Goal: Task Accomplishment & Management: Complete application form

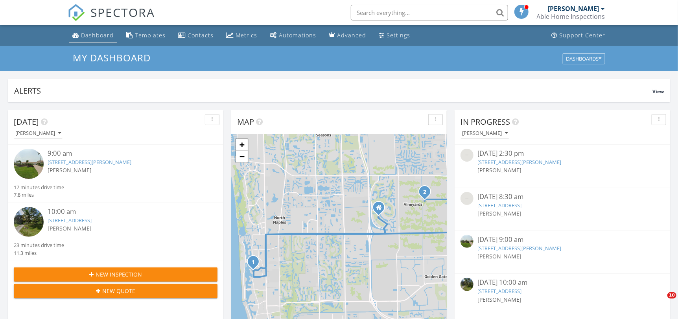
drag, startPoint x: 0, startPoint y: 0, endPoint x: 80, endPoint y: 33, distance: 86.5
click at [80, 33] on link "Dashboard" at bounding box center [93, 35] width 48 height 15
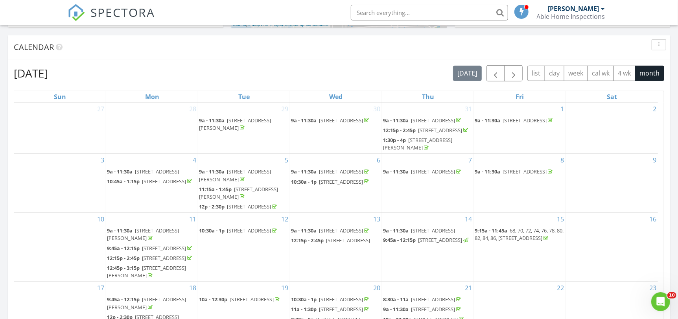
scroll to position [285, 0]
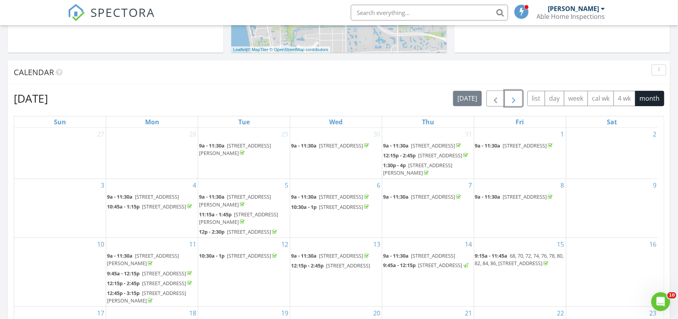
drag, startPoint x: 516, startPoint y: 101, endPoint x: 517, endPoint y: 109, distance: 8.7
click at [517, 109] on div "August 2025 today list day week cal wk 4 wk month Sun Mon Tue Wed Thu Fri Sat 2…" at bounding box center [339, 263] width 650 height 346
click at [650, 96] on button "month" at bounding box center [649, 98] width 29 height 15
click at [517, 100] on span "button" at bounding box center [513, 98] width 9 height 9
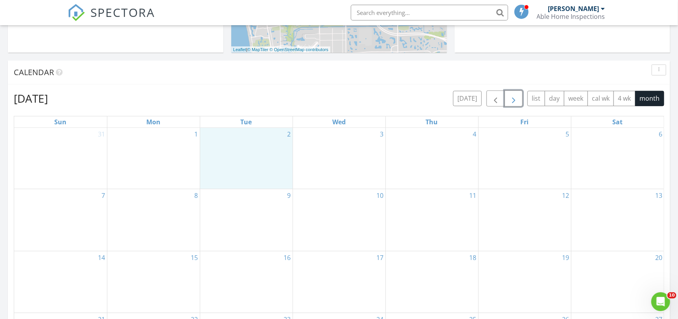
click at [241, 150] on div "2" at bounding box center [246, 158] width 92 height 61
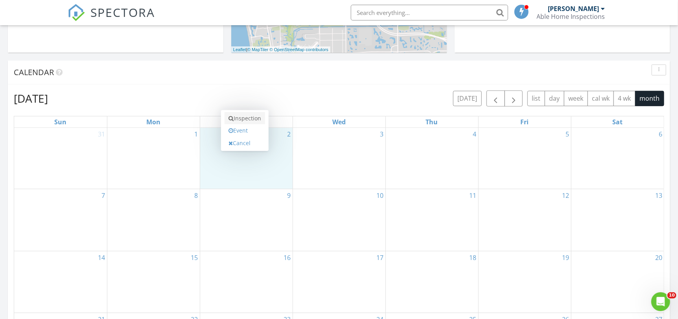
click at [256, 115] on link "Inspection" at bounding box center [244, 118] width 40 height 13
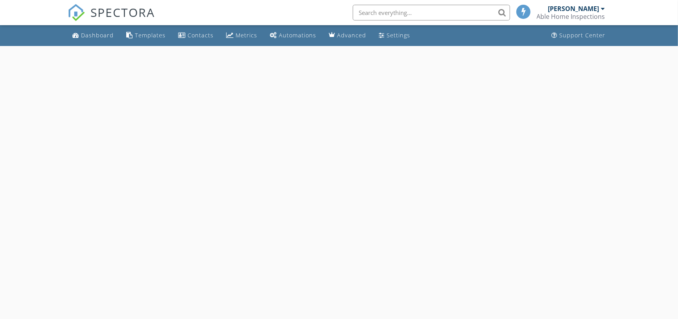
select select "8"
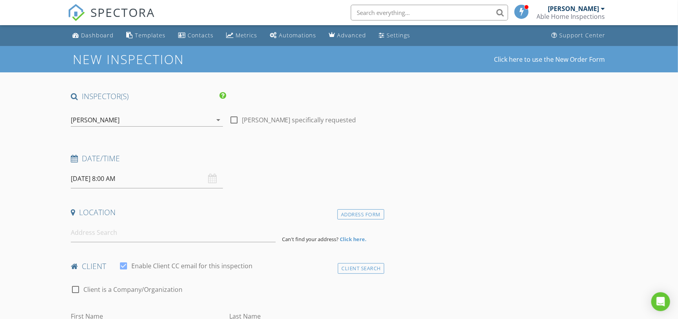
click at [143, 178] on input "[DATE] 8:00 AM" at bounding box center [147, 178] width 152 height 19
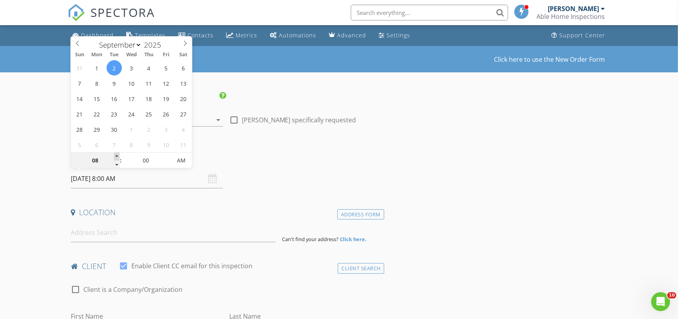
type input "09"
type input "09/02/2025 9:00 AM"
click at [116, 154] on span at bounding box center [117, 156] width 6 height 8
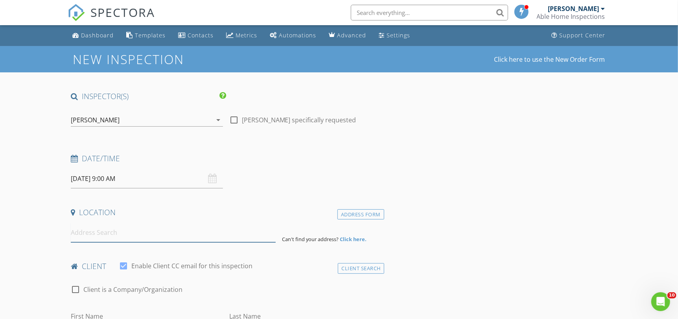
click at [111, 231] on input at bounding box center [173, 232] width 204 height 19
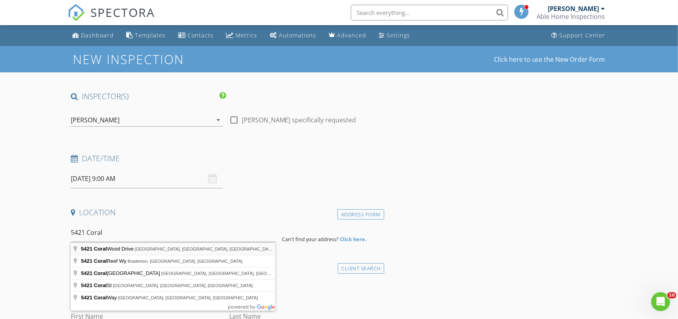
type input "5421 Coral Wood Drive, Naples, FL, USA"
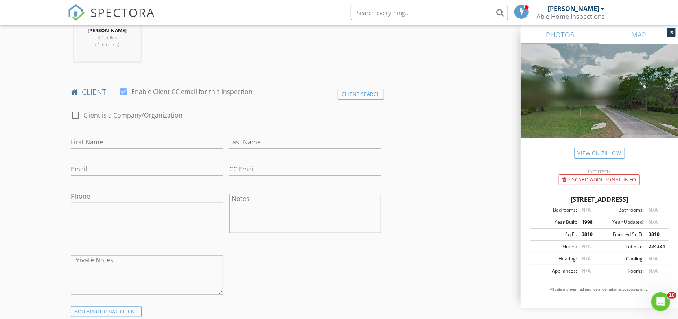
scroll to position [354, 0]
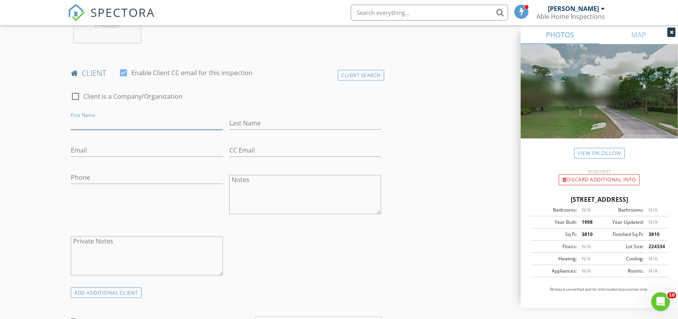
click at [139, 121] on input "First Name" at bounding box center [147, 123] width 152 height 13
type input "Aaron & Karen"
type input "Shepherd"
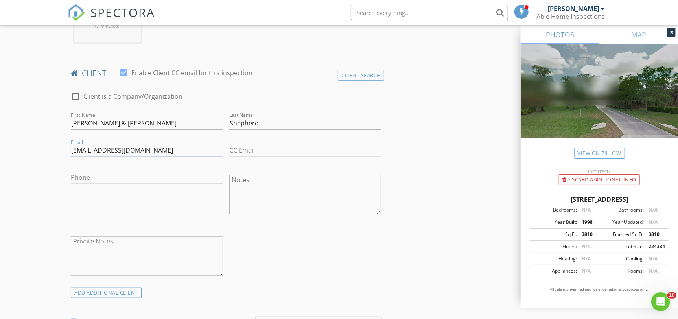
type input "anshep@gmail.com"
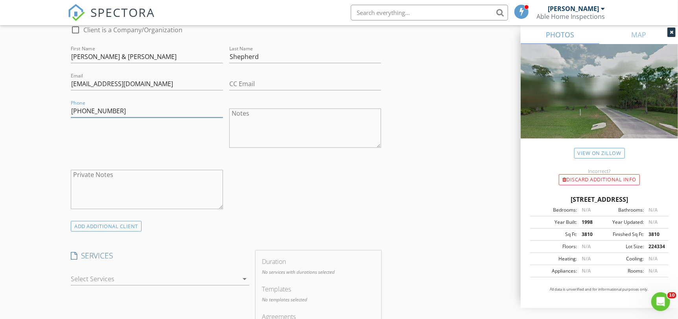
scroll to position [511, 0]
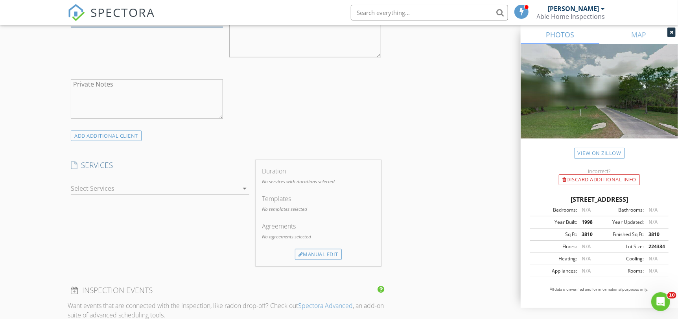
type input "239-777-9337"
click at [70, 190] on div "check_box_outline_blank Wind Mit check_box_outline_blank 4 Point check_box_outl…" at bounding box center [160, 189] width 184 height 27
click at [75, 187] on div at bounding box center [154, 188] width 167 height 13
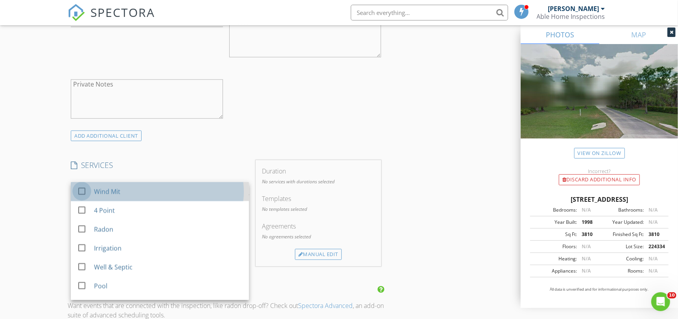
click at [81, 187] on div at bounding box center [81, 190] width 13 height 13
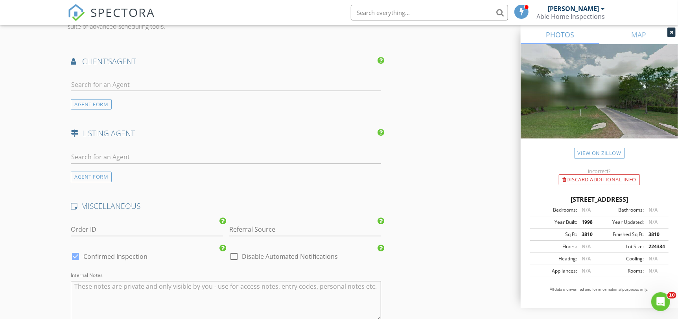
scroll to position [786, 0]
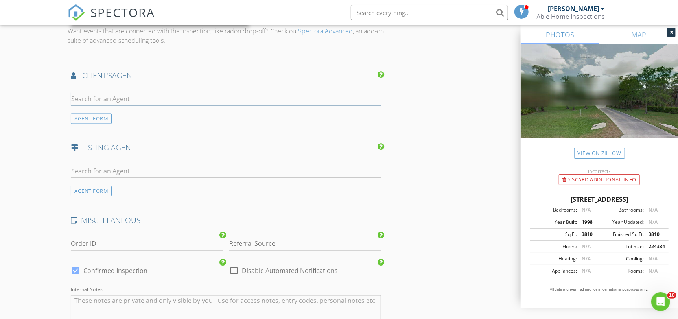
click at [156, 92] on input "text" at bounding box center [226, 98] width 310 height 13
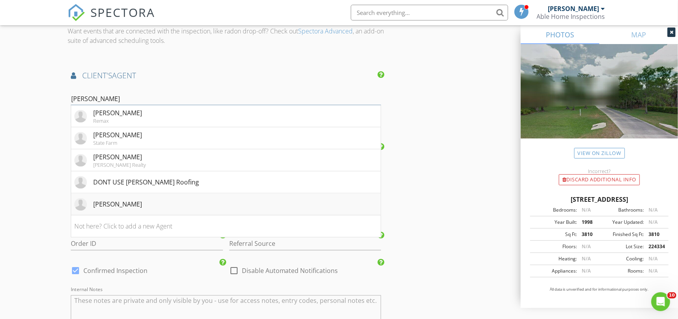
type input "Kelly"
click at [110, 207] on div "Kelly Roofing" at bounding box center [117, 204] width 49 height 9
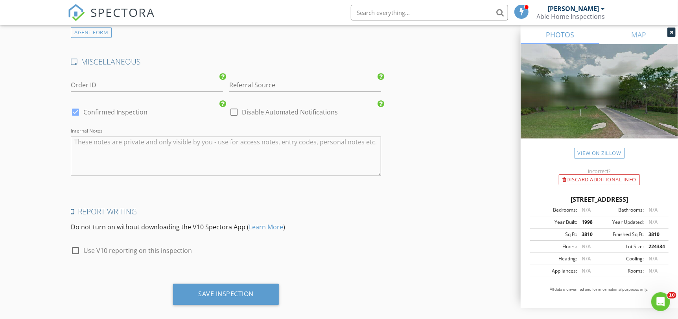
scroll to position [1133, 0]
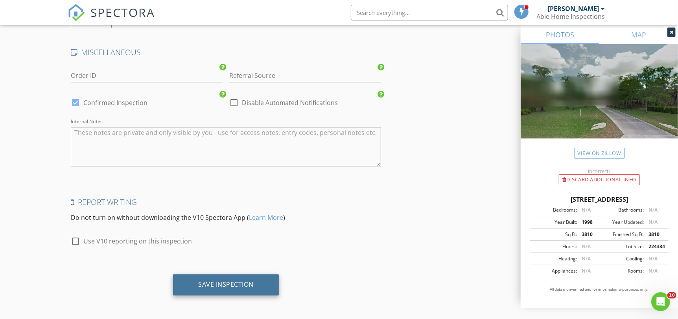
click at [246, 287] on div "Save Inspection" at bounding box center [225, 284] width 55 height 8
